Goal: Task Accomplishment & Management: Complete application form

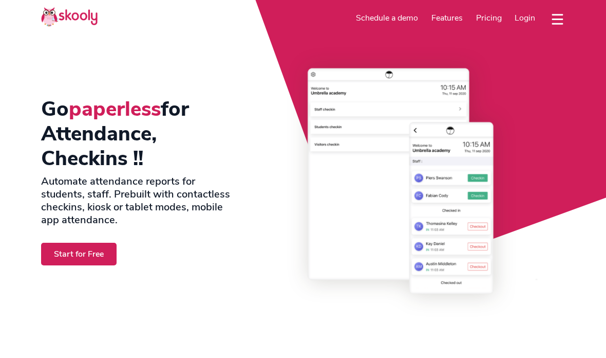
select select "en"
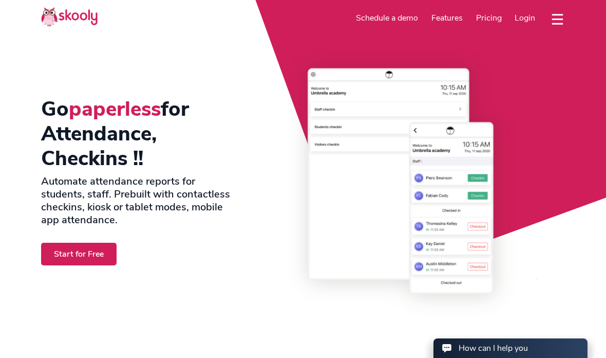
select select "971"
select select "[GEOGRAPHIC_DATA]"
select select "[GEOGRAPHIC_DATA]/[GEOGRAPHIC_DATA]"
click at [525, 17] on span "Login" at bounding box center [525, 17] width 21 height 11
click at [98, 244] on link "Start for Free" at bounding box center [79, 254] width 76 height 22
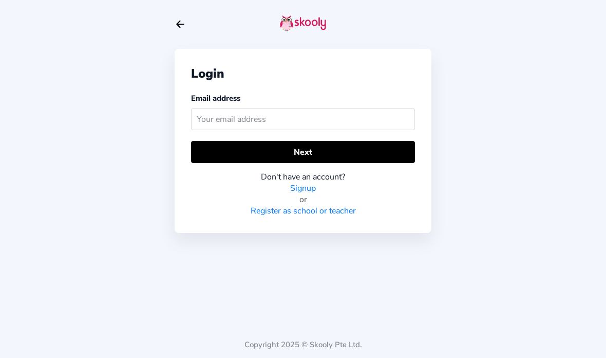
click at [381, 159] on button "Next" at bounding box center [303, 152] width 224 height 22
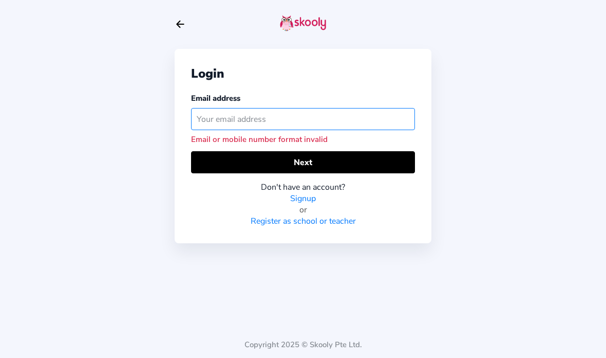
click at [374, 115] on input "text" at bounding box center [303, 119] width 224 height 22
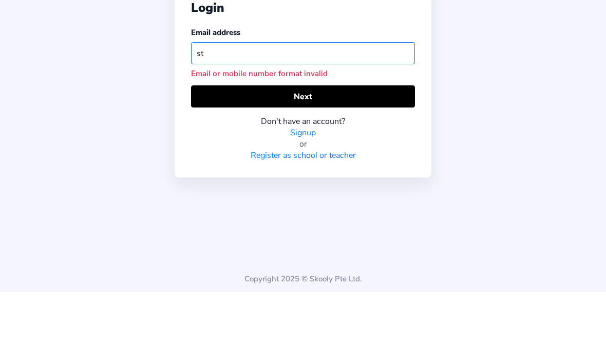
type input "s"
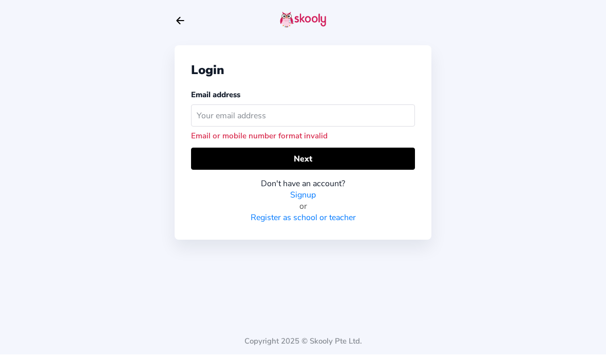
click at [185, 18] on icon "Arrow Back" at bounding box center [180, 23] width 11 height 11
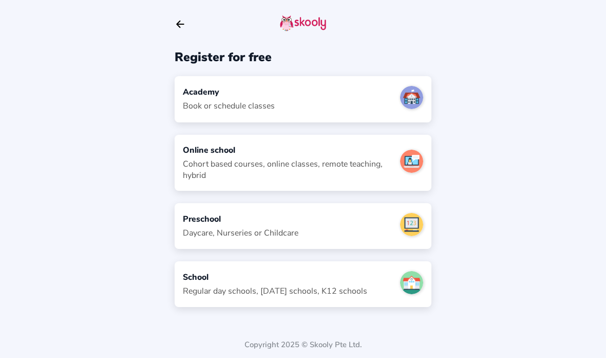
click at [343, 285] on div "Regular day schools, sunday schools, K12 schools" at bounding box center [275, 290] width 184 height 11
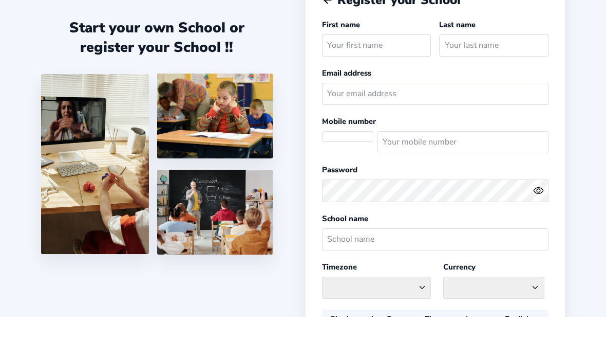
select select "AE"
select select "Asia/Dubai"
select select "AED AED"
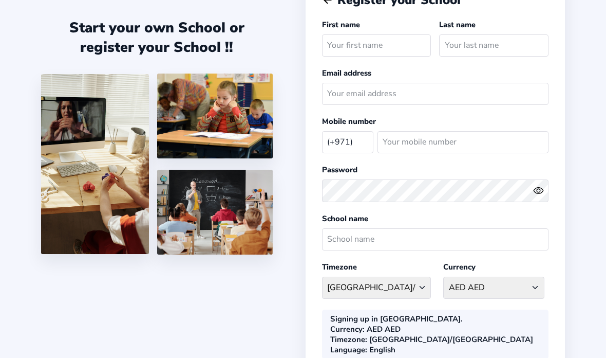
click at [392, 42] on input "text" at bounding box center [376, 45] width 109 height 22
type input "Lolo"
click at [506, 45] on input "text" at bounding box center [493, 45] width 109 height 22
type input "Alyamahi"
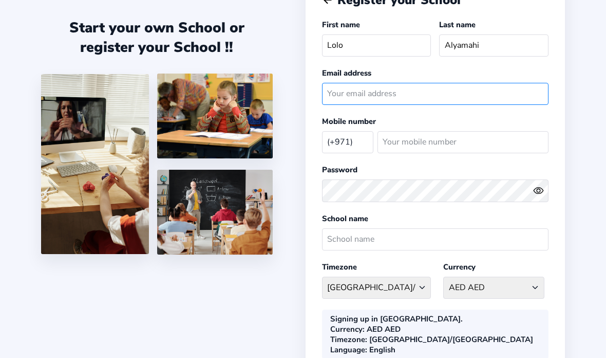
click at [480, 98] on input "email" at bounding box center [435, 94] width 227 height 22
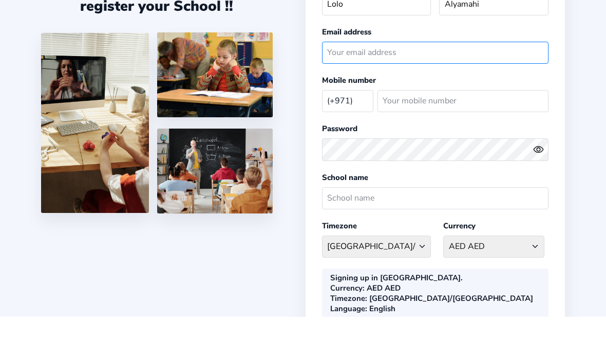
type input "a"
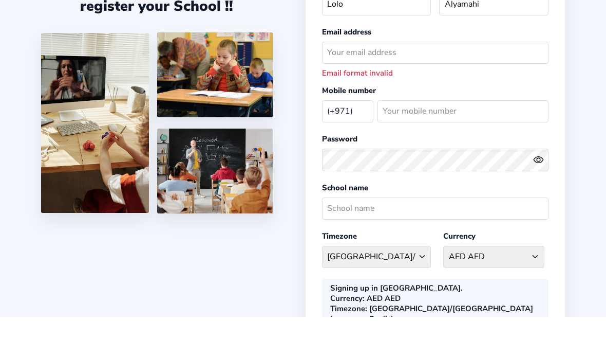
click at [378, 109] on div "Email format invalid" at bounding box center [435, 114] width 227 height 10
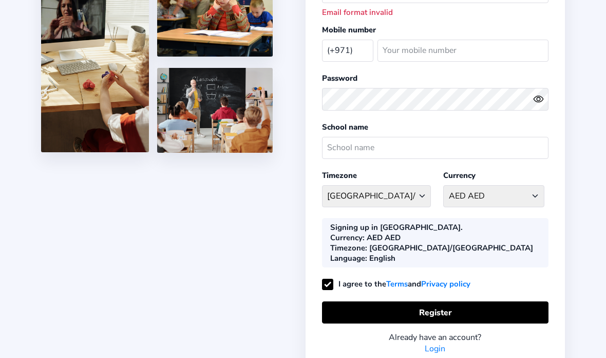
scroll to position [142, 0]
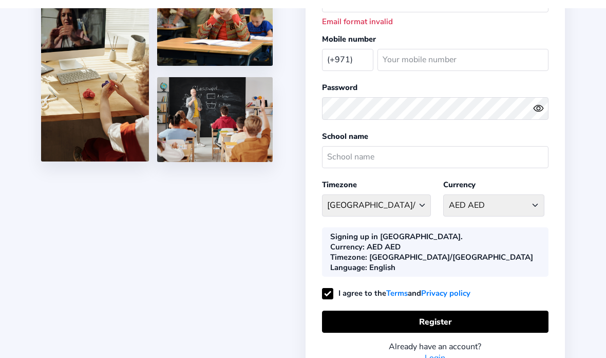
click at [486, 310] on button "Register" at bounding box center [435, 313] width 227 height 22
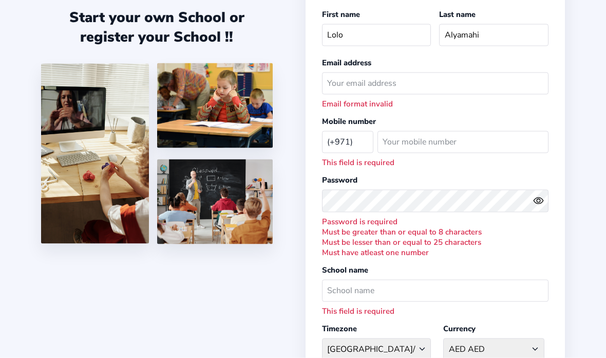
scroll to position [0, 0]
